Goal: Communication & Community: Answer question/provide support

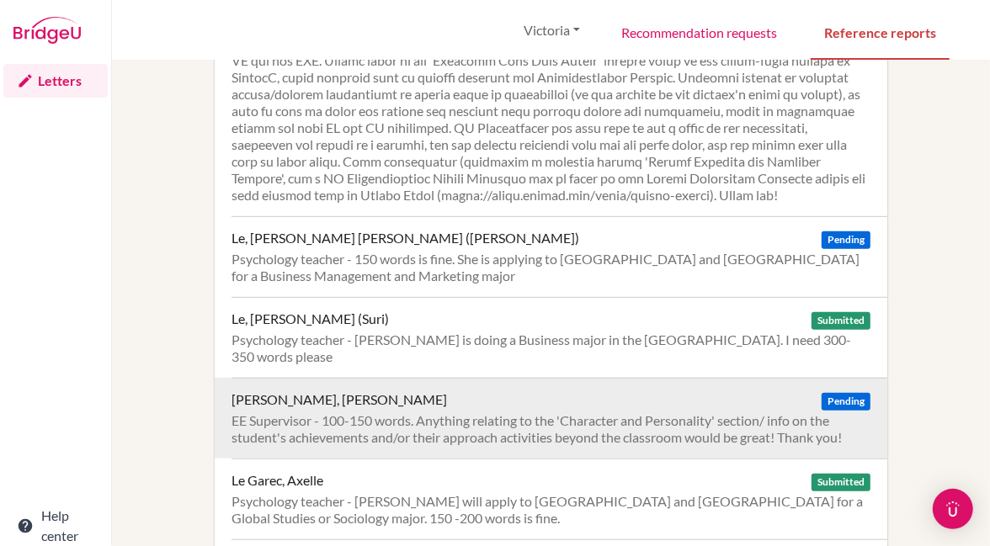
scroll to position [490, 0]
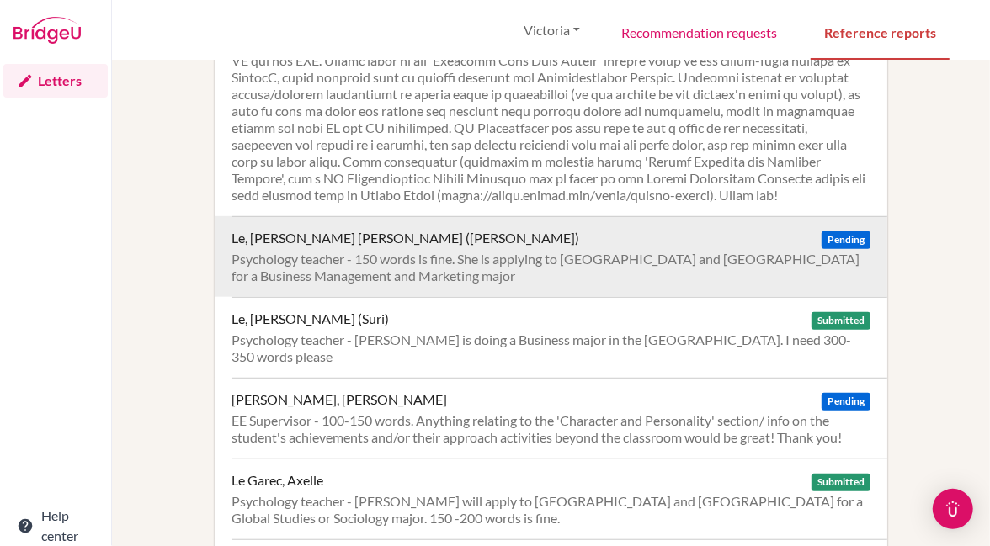
click at [747, 262] on div "Le, Hoang Ngoc Tien (Victoria) Pending Psychology teacher - 150 words is fine. …" at bounding box center [560, 256] width 656 height 81
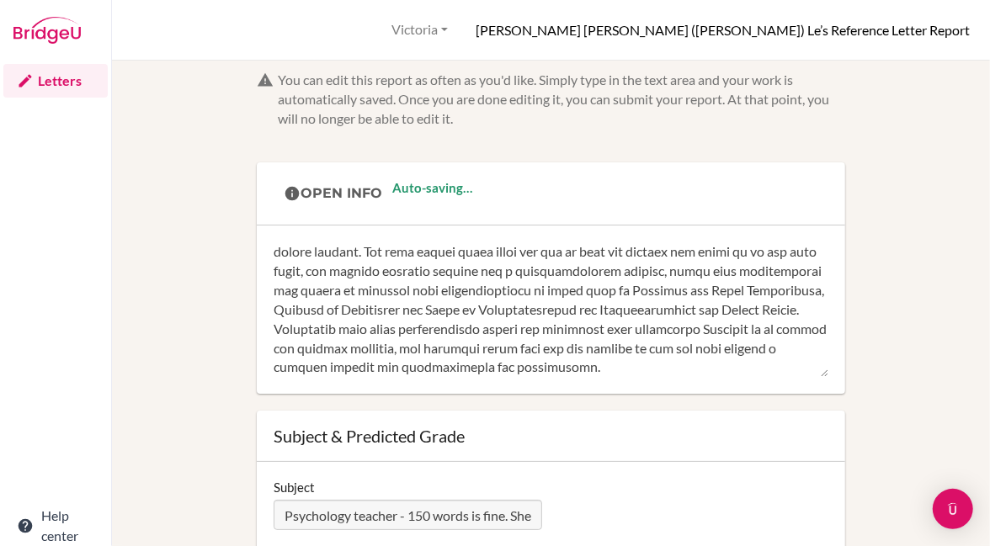
scroll to position [577, 0]
click at [697, 325] on textarea at bounding box center [551, 309] width 555 height 135
click at [541, 346] on textarea at bounding box center [551, 309] width 555 height 135
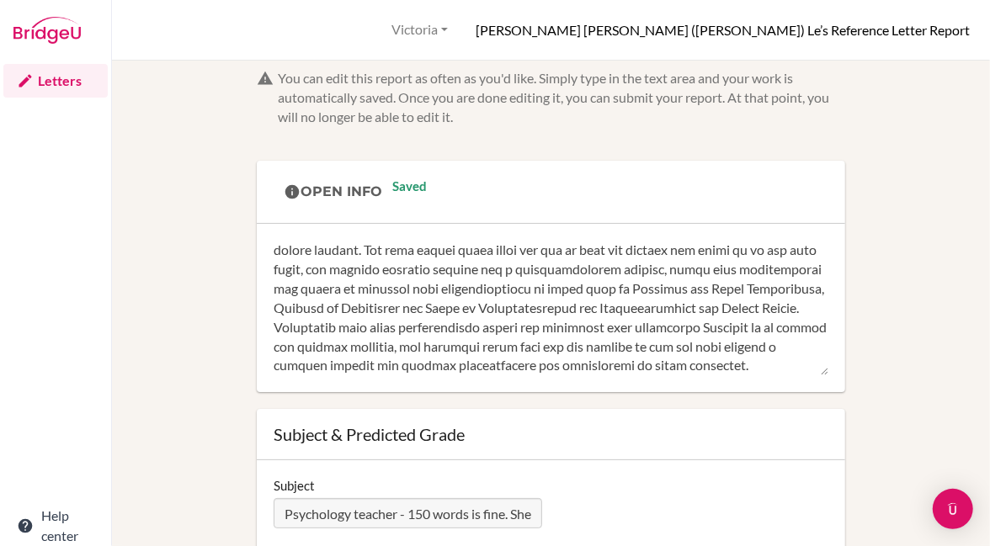
scroll to position [0, 0]
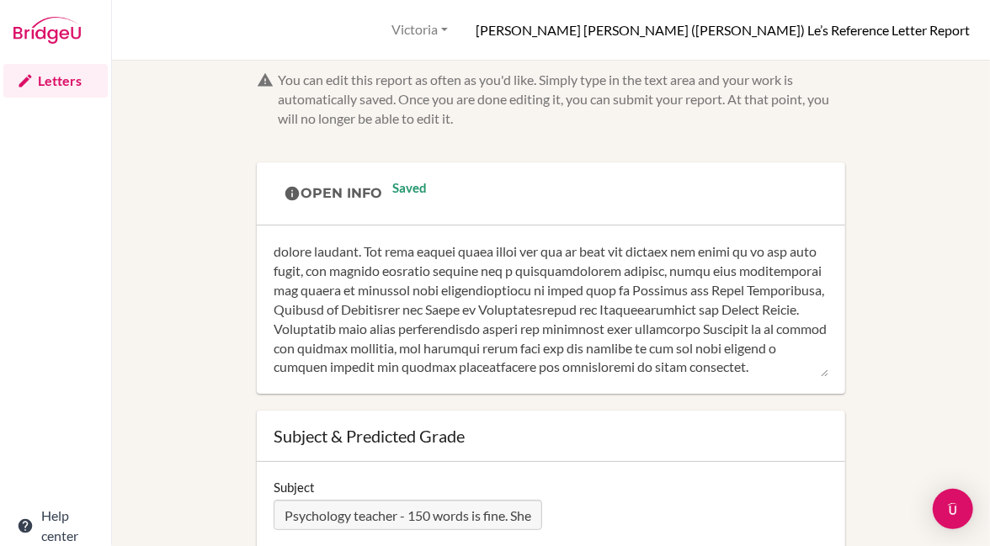
drag, startPoint x: 621, startPoint y: 351, endPoint x: 485, endPoint y: 293, distance: 147.5
click at [485, 293] on textarea at bounding box center [551, 309] width 555 height 135
click at [597, 344] on textarea at bounding box center [551, 309] width 555 height 135
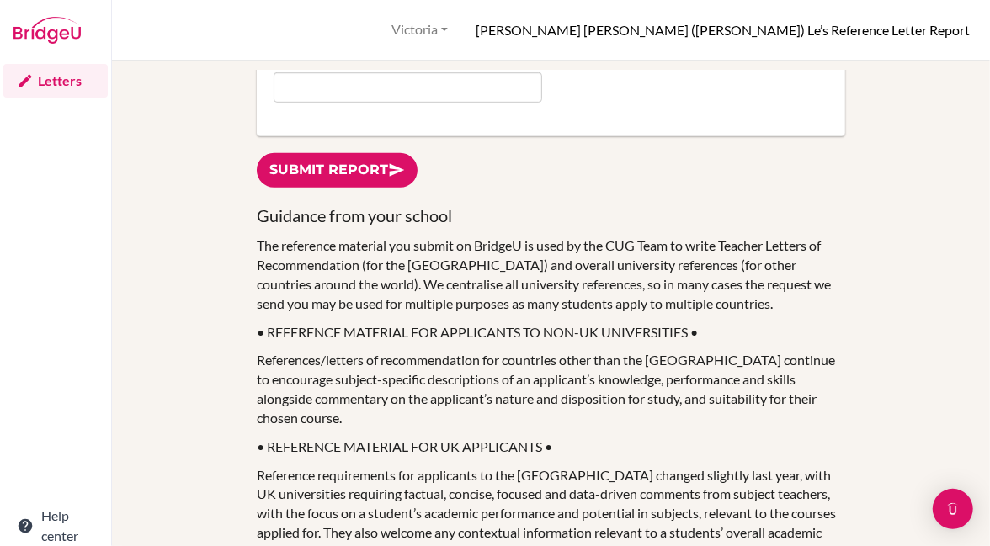
scroll to position [511, 0]
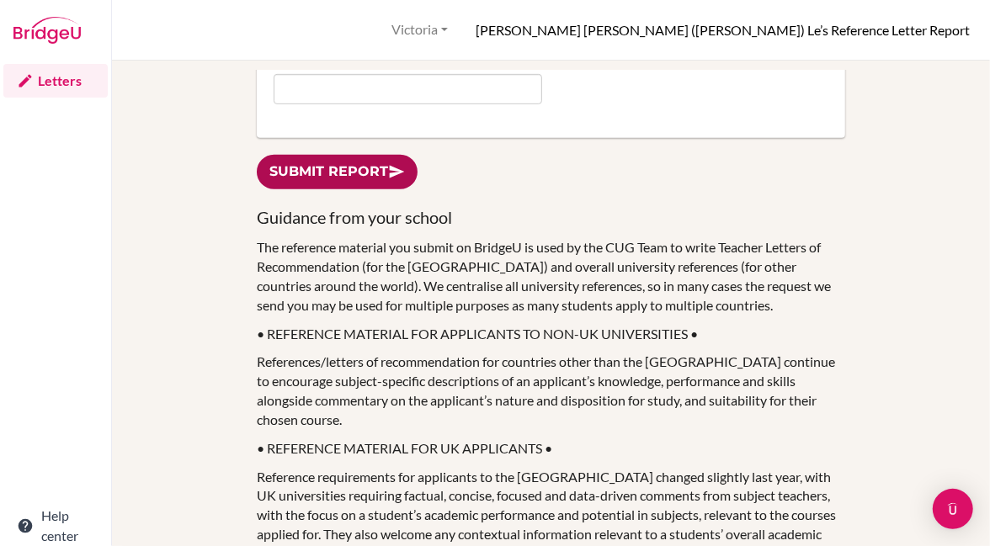
type textarea "Loremips do sitametcon adipi elitsedd eius tempo incid utlabo, etdolorema al en…"
click at [311, 183] on link "Submit report" at bounding box center [337, 172] width 161 height 35
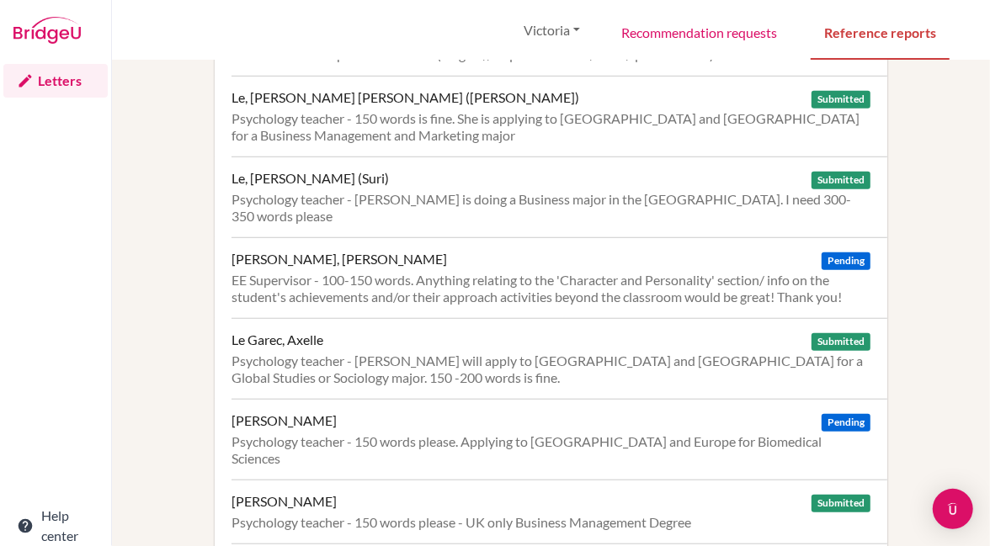
scroll to position [631, 0]
